Goal: Information Seeking & Learning: Find specific fact

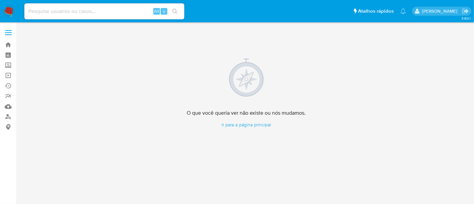
click at [8, 9] on img at bounding box center [8, 11] width 11 height 11
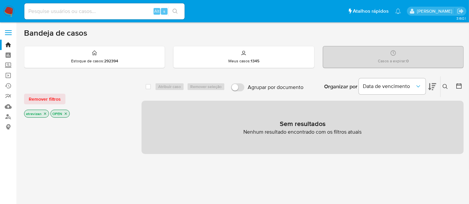
click at [104, 8] on input at bounding box center [104, 11] width 160 height 9
paste input "jGaBETR4CgrRHBx2EIzApbrJ"
type input "jGaBETR4CgrRHBx2EIzApbrJ"
click at [175, 10] on icon "search-icon" at bounding box center [174, 11] width 5 height 5
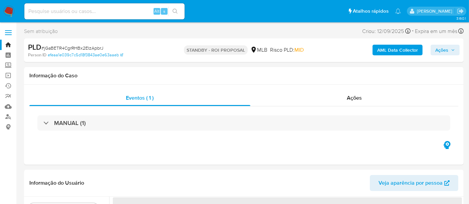
select select "10"
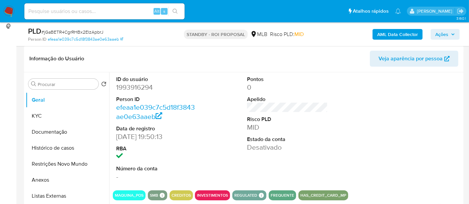
scroll to position [111, 0]
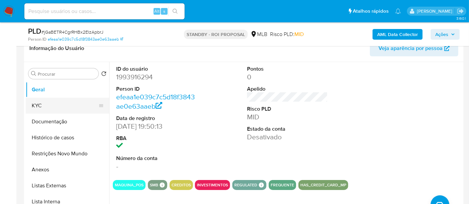
click at [54, 109] on button "KYC" at bounding box center [65, 106] width 78 height 16
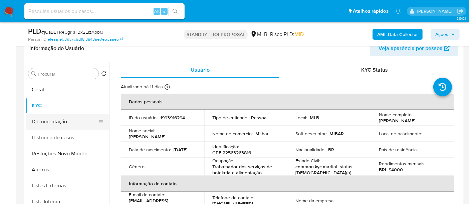
click at [46, 120] on button "Documentação" at bounding box center [65, 122] width 78 height 16
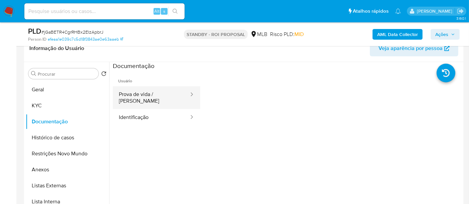
click at [141, 95] on button "Prova de vida / [PERSON_NAME]" at bounding box center [151, 97] width 77 height 23
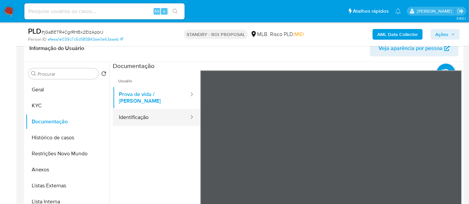
click at [133, 111] on button "Identificação" at bounding box center [151, 117] width 77 height 17
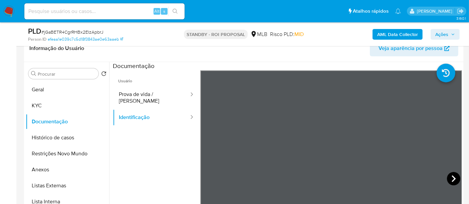
click at [451, 177] on icon at bounding box center [453, 178] width 13 height 13
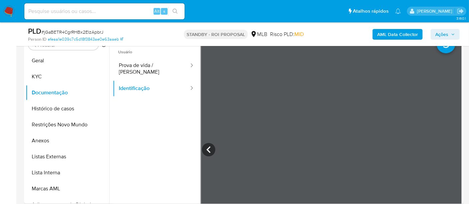
scroll to position [137, 0]
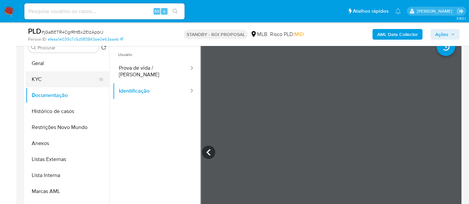
click at [47, 79] on button "KYC" at bounding box center [65, 79] width 78 height 16
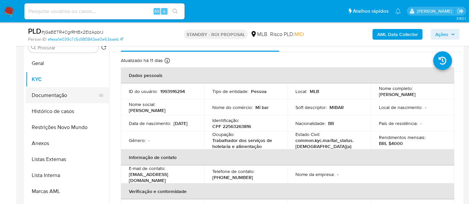
click at [49, 94] on button "Documentação" at bounding box center [65, 95] width 78 height 16
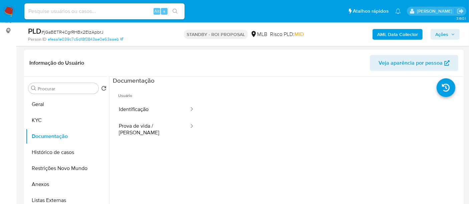
scroll to position [100, 0]
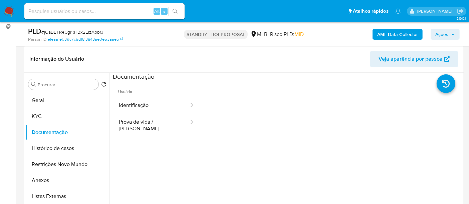
click at [100, 8] on input at bounding box center [104, 11] width 160 height 9
paste input "kV5SpfQCNejKFpqmjeNKSn7N"
type input "kV5SpfQCNejKFpqmjeNKSn7N"
click at [170, 7] on button "search-icon" at bounding box center [175, 11] width 14 height 9
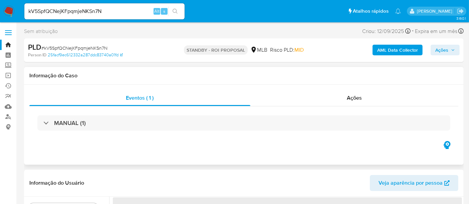
select select "10"
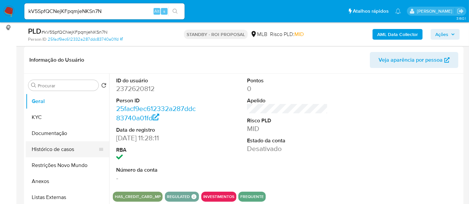
scroll to position [111, 0]
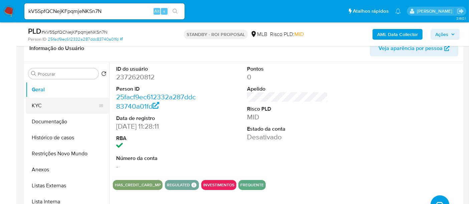
click at [50, 107] on button "KYC" at bounding box center [65, 106] width 78 height 16
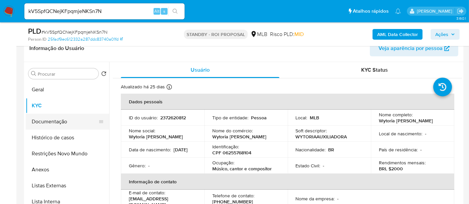
click at [59, 122] on button "Documentação" at bounding box center [65, 122] width 78 height 16
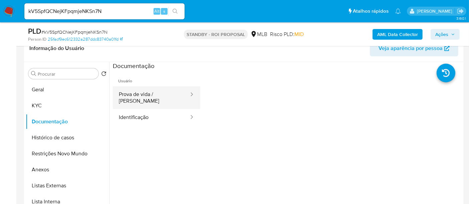
click at [159, 95] on button "Prova de vida / [PERSON_NAME]" at bounding box center [151, 97] width 77 height 23
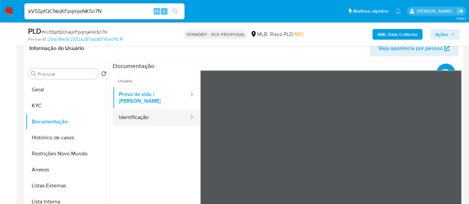
drag, startPoint x: 136, startPoint y: 109, endPoint x: 193, endPoint y: 113, distance: 56.9
click at [136, 109] on button "Identificação" at bounding box center [151, 117] width 77 height 17
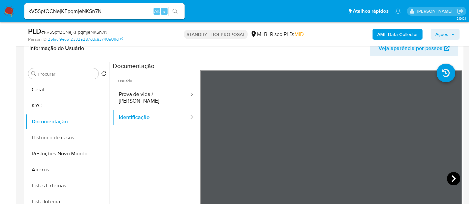
click at [451, 177] on icon at bounding box center [453, 178] width 4 height 7
click at [39, 104] on button "KYC" at bounding box center [65, 106] width 78 height 16
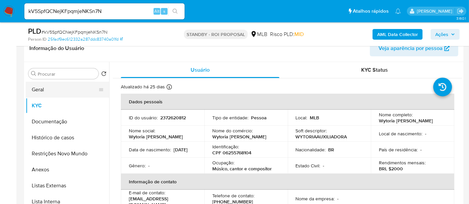
click at [48, 89] on button "Geral" at bounding box center [65, 90] width 78 height 16
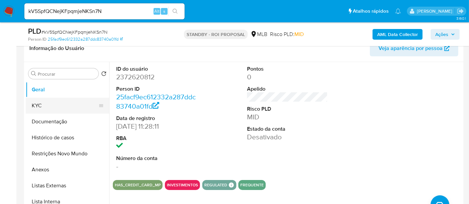
click at [49, 98] on button "KYC" at bounding box center [65, 106] width 78 height 16
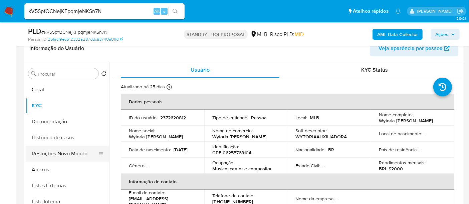
click at [67, 156] on button "Restrições Novo Mundo" at bounding box center [65, 154] width 78 height 16
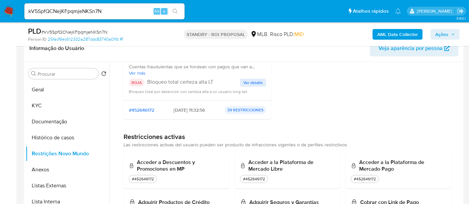
scroll to position [0, 0]
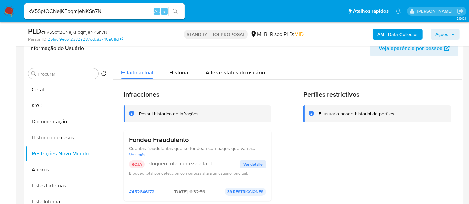
click at [252, 164] on span "Ver detalle" at bounding box center [252, 164] width 19 height 7
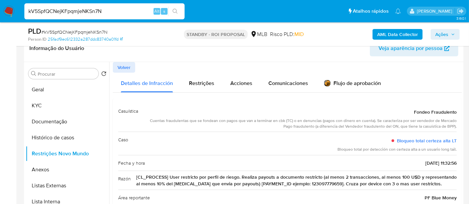
drag, startPoint x: 60, startPoint y: 12, endPoint x: 0, endPoint y: 1, distance: 61.1
click at [0, 1] on nav "Pausado Ver notificaciones kV5SpfQCNejKFpqmjeNKSn7N Alt s Atalhos rápidos Presi…" at bounding box center [234, 11] width 469 height 22
paste input "nYyF0HHV6u6sC4lIVzjxEk0w"
type input "nYyF0HHV6u6sC4lIVzjxEk0w"
click at [175, 10] on icon "search-icon" at bounding box center [174, 11] width 5 height 5
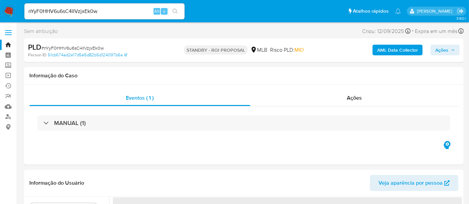
select select "10"
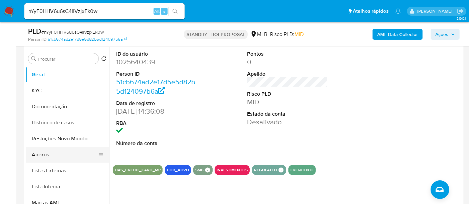
scroll to position [111, 0]
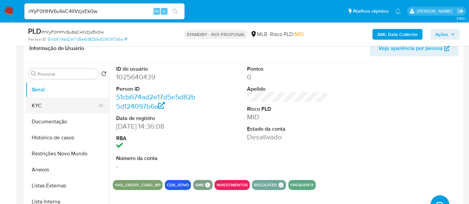
drag, startPoint x: 42, startPoint y: 105, endPoint x: 45, endPoint y: 104, distance: 3.4
click at [42, 105] on button "KYC" at bounding box center [65, 106] width 78 height 16
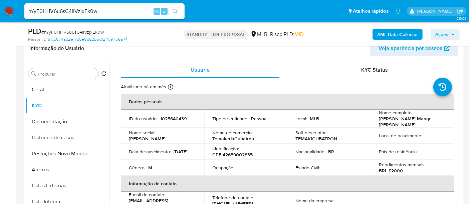
drag, startPoint x: 128, startPoint y: 154, endPoint x: 159, endPoint y: 156, distance: 31.4
click at [159, 156] on td "Data [PERSON_NAME] : [DEMOGRAPHIC_DATA]" at bounding box center [162, 152] width 83 height 16
copy p "[DATE]"
drag, startPoint x: 109, startPoint y: 11, endPoint x: 0, endPoint y: -5, distance: 110.6
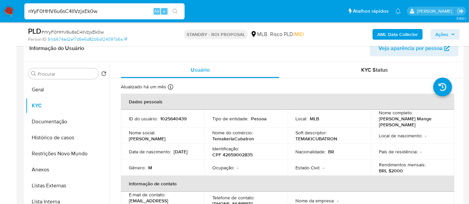
paste input "WCbiRlpPWHGuWNxv0REIPVFv"
type input "WCbiRlpPWHGuWNxv0REIPVFv"
click at [175, 10] on icon "search-icon" at bounding box center [174, 11] width 5 height 5
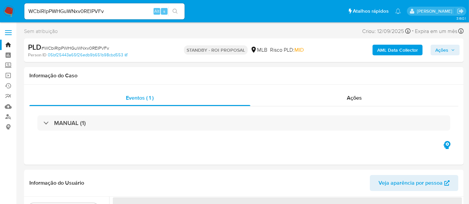
select select "10"
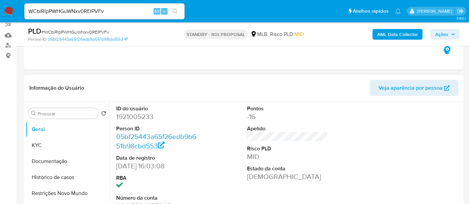
scroll to position [74, 0]
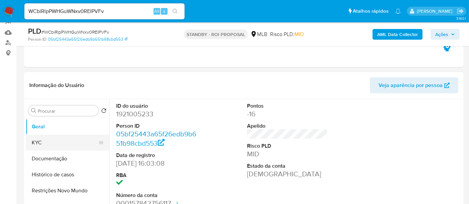
click at [43, 138] on button "KYC" at bounding box center [65, 143] width 78 height 16
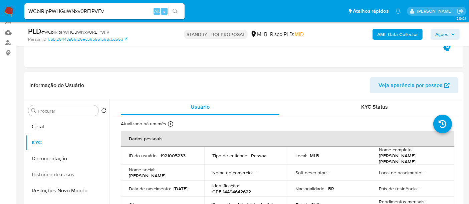
drag, startPoint x: 128, startPoint y: 192, endPoint x: 155, endPoint y: 191, distance: 27.4
click at [155, 191] on td "Data [PERSON_NAME] : [DEMOGRAPHIC_DATA]" at bounding box center [162, 189] width 83 height 16
copy p "[DATE]"
click at [44, 125] on button "Geral" at bounding box center [65, 127] width 78 height 16
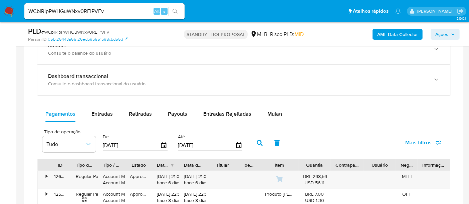
scroll to position [519, 0]
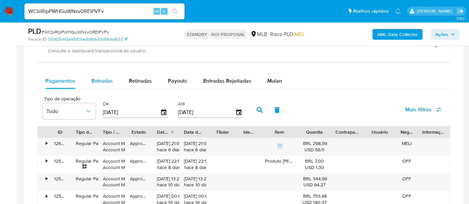
click at [99, 85] on div "Entradas" at bounding box center [101, 81] width 21 height 16
select select "10"
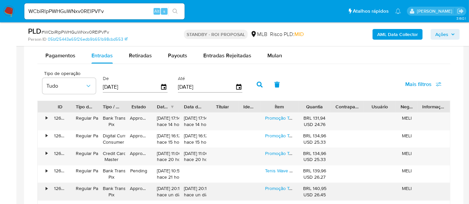
scroll to position [556, 0]
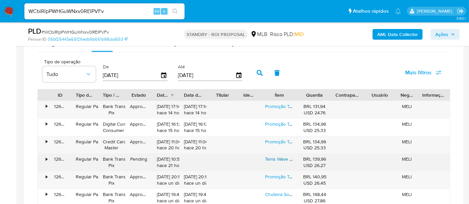
click at [275, 158] on link "Tenis Wave [PERSON_NAME] De Lotus Premium Masculino Feminino 24h" at bounding box center [340, 159] width 151 height 7
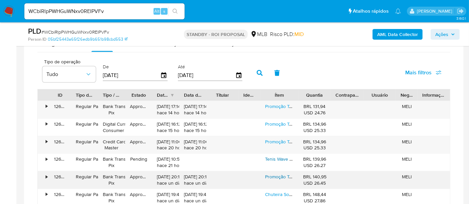
click at [274, 174] on link "Promoção Tenis Air Tn Plus Max Premium Bolha Society Zoom" at bounding box center [328, 176] width 127 height 7
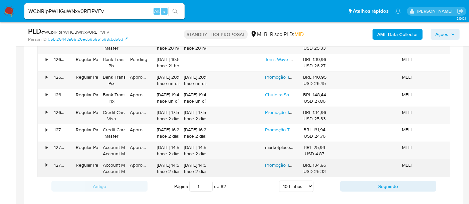
scroll to position [667, 0]
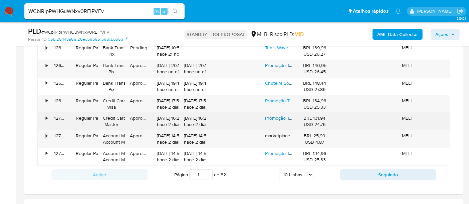
click at [281, 115] on link "Promoção Tenis Air Tn Max Plus Premium Bolha Vapor Molas" at bounding box center [327, 118] width 125 height 7
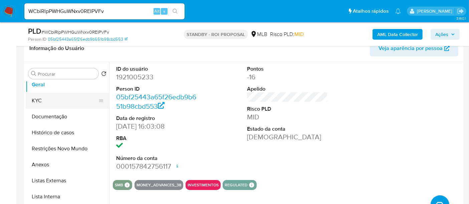
scroll to position [0, 0]
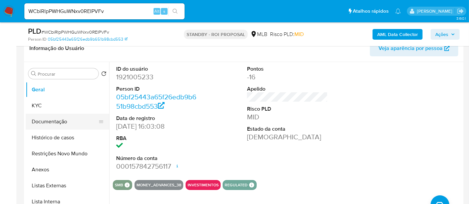
click at [50, 122] on button "Documentação" at bounding box center [65, 122] width 78 height 16
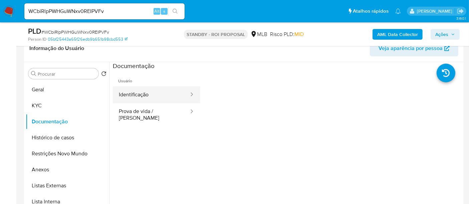
click at [154, 95] on button "Identificação" at bounding box center [151, 94] width 77 height 17
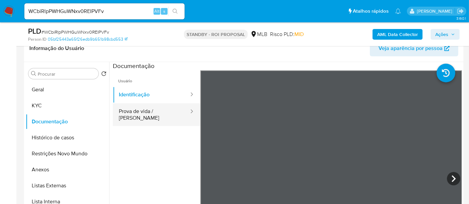
click at [145, 109] on button "Prova de vida / [PERSON_NAME]" at bounding box center [151, 114] width 77 height 23
